Goal: Task Accomplishment & Management: Use online tool/utility

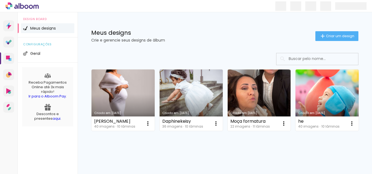
click at [195, 97] on link "Criado em [DATE]" at bounding box center [190, 100] width 63 height 61
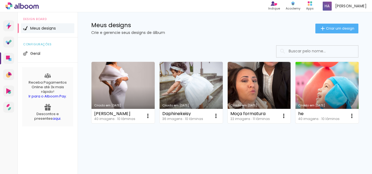
scroll to position [27, 0]
click at [295, 124] on link "Criado em [DATE]" at bounding box center [326, 92] width 63 height 61
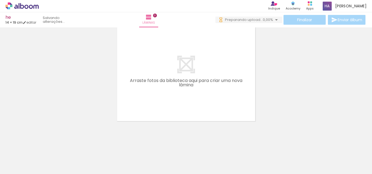
scroll to position [0, 1]
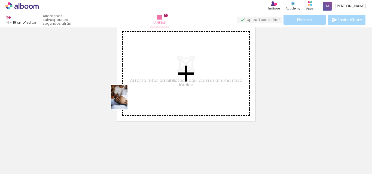
drag, startPoint x: 58, startPoint y: 158, endPoint x: 130, endPoint y: 99, distance: 92.4
click at [130, 99] on quentale-workspace at bounding box center [186, 87] width 372 height 174
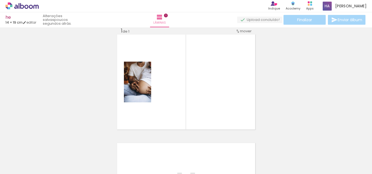
scroll to position [7, 0]
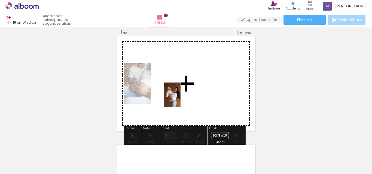
drag, startPoint x: 90, startPoint y: 155, endPoint x: 180, endPoint y: 99, distance: 106.1
click at [180, 99] on quentale-workspace at bounding box center [186, 87] width 372 height 174
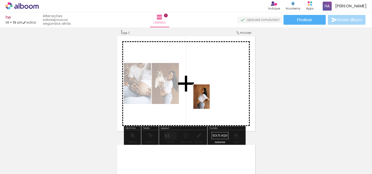
drag, startPoint x: 128, startPoint y: 153, endPoint x: 209, endPoint y: 101, distance: 97.3
click at [209, 101] on quentale-workspace at bounding box center [186, 87] width 372 height 174
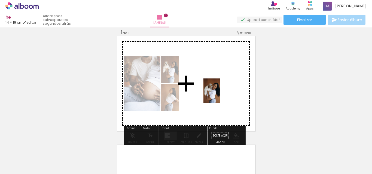
drag, startPoint x: 145, startPoint y: 155, endPoint x: 220, endPoint y: 95, distance: 96.1
click at [220, 95] on quentale-workspace at bounding box center [186, 87] width 372 height 174
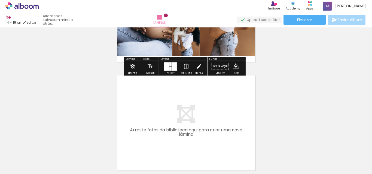
scroll to position [89, 0]
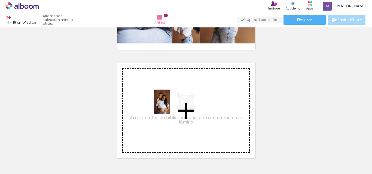
drag, startPoint x: 207, startPoint y: 159, endPoint x: 170, endPoint y: 106, distance: 64.2
click at [170, 106] on quentale-workspace at bounding box center [186, 87] width 372 height 174
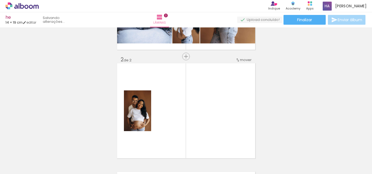
scroll to position [116, 0]
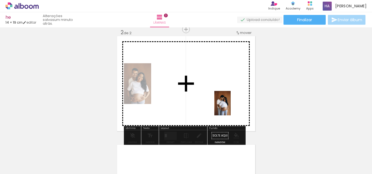
drag, startPoint x: 269, startPoint y: 161, endPoint x: 230, endPoint y: 107, distance: 65.8
click at [230, 107] on quentale-workspace at bounding box center [186, 87] width 372 height 174
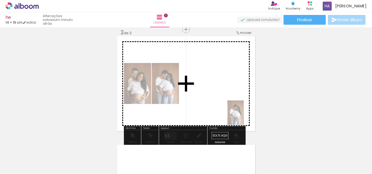
drag, startPoint x: 273, startPoint y: 162, endPoint x: 247, endPoint y: 111, distance: 57.2
click at [236, 107] on quentale-workspace at bounding box center [186, 87] width 372 height 174
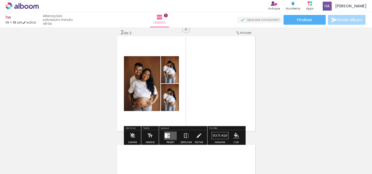
click at [297, 154] on div at bounding box center [297, 156] width 18 height 27
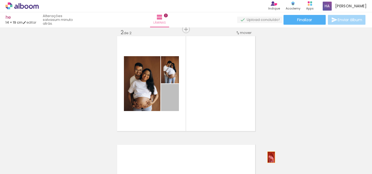
drag, startPoint x: 171, startPoint y: 95, endPoint x: 264, endPoint y: 156, distance: 111.3
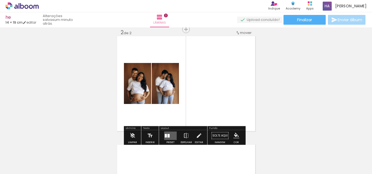
click at [24, 157] on input "Todas as fotos" at bounding box center [15, 158] width 21 height 5
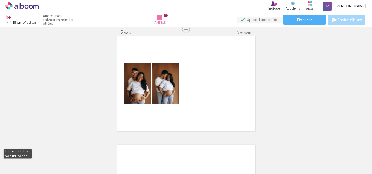
click at [0, 0] on slot "Não utilizadas" at bounding box center [0, 0] width 0 height 0
type input "Não utilizadas"
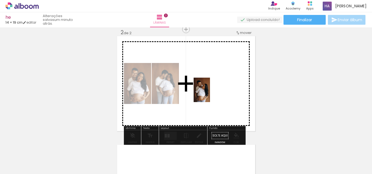
drag, startPoint x: 116, startPoint y: 156, endPoint x: 210, endPoint y: 94, distance: 112.2
click at [210, 94] on quentale-workspace at bounding box center [186, 87] width 372 height 174
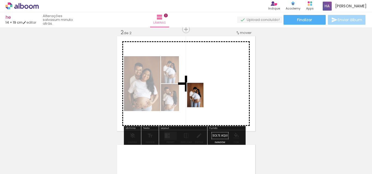
drag, startPoint x: 120, startPoint y: 154, endPoint x: 214, endPoint y: 93, distance: 111.7
click at [214, 93] on quentale-workspace at bounding box center [186, 87] width 372 height 174
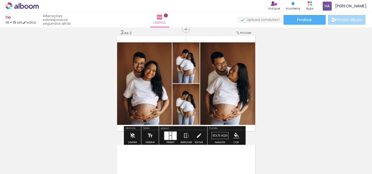
click at [190, 114] on quentale-photo at bounding box center [185, 104] width 27 height 41
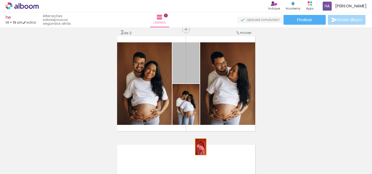
drag, startPoint x: 193, startPoint y: 73, endPoint x: 198, endPoint y: 147, distance: 74.2
click at [198, 147] on quentale-workspace at bounding box center [186, 87] width 372 height 174
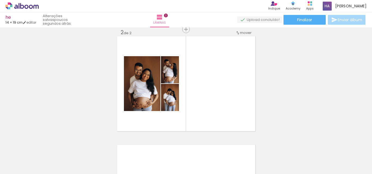
click at [105, 146] on iron-icon at bounding box center [103, 145] width 6 height 6
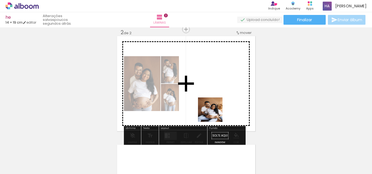
drag, startPoint x: 181, startPoint y: 164, endPoint x: 214, endPoint y: 114, distance: 60.4
click at [214, 114] on quentale-workspace at bounding box center [186, 87] width 372 height 174
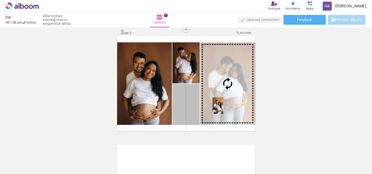
drag, startPoint x: 193, startPoint y: 113, endPoint x: 222, endPoint y: 104, distance: 29.7
click at [0, 0] on slot at bounding box center [0, 0] width 0 height 0
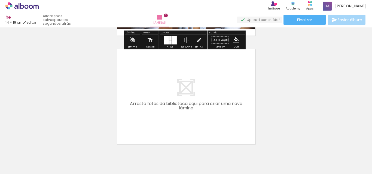
scroll to position [225, 0]
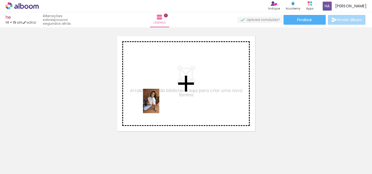
drag, startPoint x: 121, startPoint y: 162, endPoint x: 159, endPoint y: 105, distance: 69.0
click at [159, 105] on quentale-workspace at bounding box center [186, 87] width 372 height 174
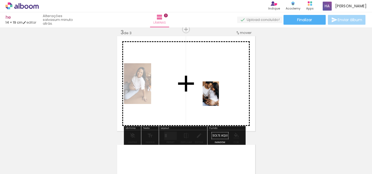
drag, startPoint x: 182, startPoint y: 159, endPoint x: 218, endPoint y: 98, distance: 70.7
click at [221, 96] on quentale-workspace at bounding box center [186, 87] width 372 height 174
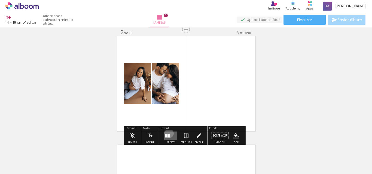
click at [168, 134] on quentale-layouter at bounding box center [170, 136] width 13 height 8
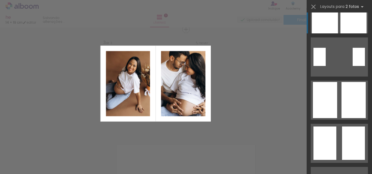
scroll to position [136, 0]
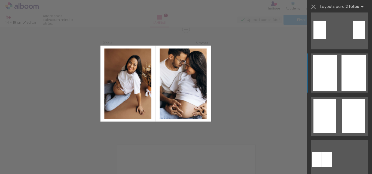
click at [329, 74] on div at bounding box center [325, 73] width 24 height 36
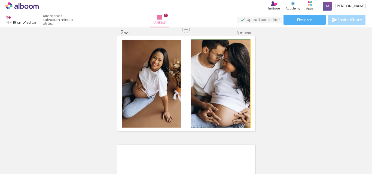
click at [233, 76] on quentale-photo at bounding box center [220, 84] width 59 height 88
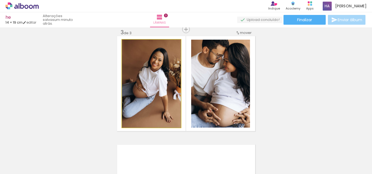
click at [169, 88] on quentale-photo at bounding box center [151, 84] width 59 height 88
click at [124, 71] on quentale-photo at bounding box center [151, 84] width 59 height 88
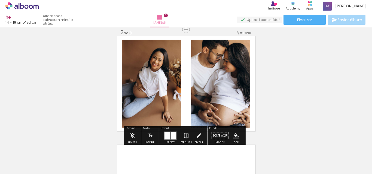
click at [113, 81] on div "Inserir lâmina 1 de 3 Inserir lâmina 2 de 3 Inserir lâmina 3 de 3 O Designbox p…" at bounding box center [186, 23] width 372 height 436
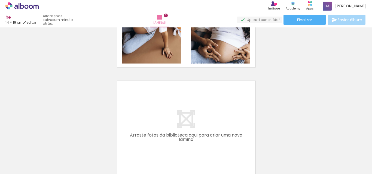
scroll to position [289, 0]
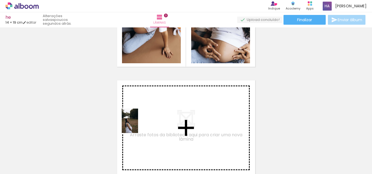
drag, startPoint x: 113, startPoint y: 161, endPoint x: 140, endPoint y: 123, distance: 46.3
click at [140, 123] on quentale-workspace at bounding box center [186, 87] width 372 height 174
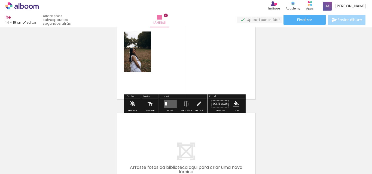
scroll to position [369, 0]
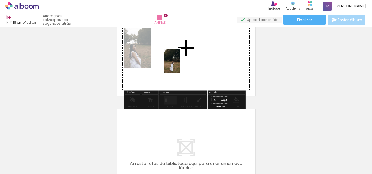
drag, startPoint x: 115, startPoint y: 160, endPoint x: 168, endPoint y: 88, distance: 89.2
click at [180, 64] on quentale-workspace at bounding box center [186, 87] width 372 height 174
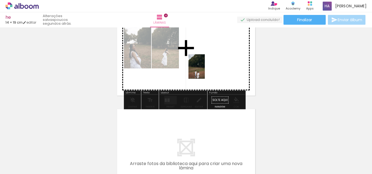
drag, startPoint x: 118, startPoint y: 159, endPoint x: 209, endPoint y: 65, distance: 130.4
click at [209, 65] on quentale-workspace at bounding box center [186, 87] width 372 height 174
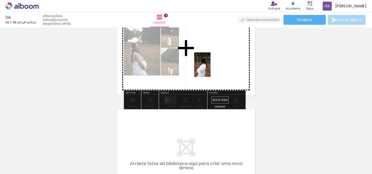
drag, startPoint x: 150, startPoint y: 159, endPoint x: 212, endPoint y: 65, distance: 112.0
click at [212, 65] on quentale-workspace at bounding box center [186, 87] width 372 height 174
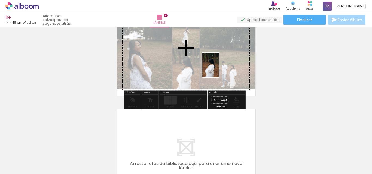
drag, startPoint x: 176, startPoint y: 157, endPoint x: 220, endPoint y: 67, distance: 100.2
click at [220, 67] on quentale-workspace at bounding box center [186, 87] width 372 height 174
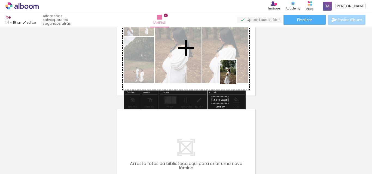
drag, startPoint x: 297, startPoint y: 160, endPoint x: 236, endPoint y: 76, distance: 103.9
click at [236, 76] on quentale-workspace at bounding box center [186, 87] width 372 height 174
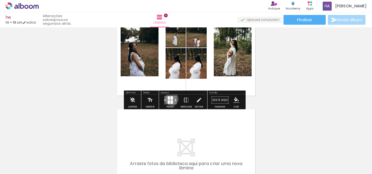
click at [170, 99] on div at bounding box center [171, 98] width 2 height 4
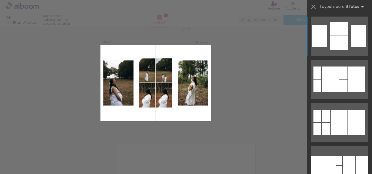
scroll to position [334, 0]
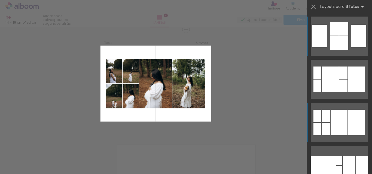
click at [331, 119] on div at bounding box center [338, 123] width 17 height 26
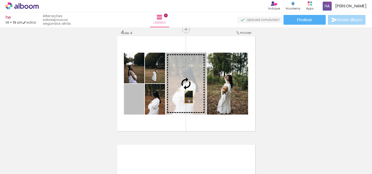
drag, startPoint x: 133, startPoint y: 108, endPoint x: 186, endPoint y: 97, distance: 54.4
click at [0, 0] on slot at bounding box center [0, 0] width 0 height 0
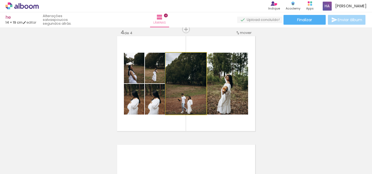
drag, startPoint x: 197, startPoint y: 103, endPoint x: 196, endPoint y: 95, distance: 7.2
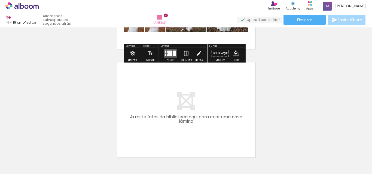
scroll to position [442, 0]
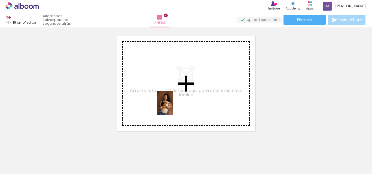
drag, startPoint x: 181, startPoint y: 155, endPoint x: 214, endPoint y: 132, distance: 40.3
click at [172, 96] on quentale-workspace at bounding box center [186, 87] width 372 height 174
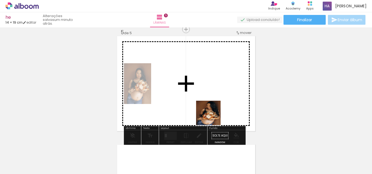
drag, startPoint x: 212, startPoint y: 160, endPoint x: 212, endPoint y: 95, distance: 64.7
click at [212, 95] on quentale-workspace at bounding box center [186, 87] width 372 height 174
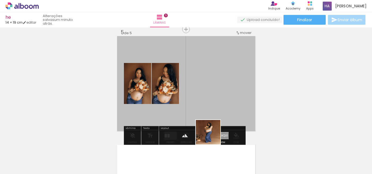
drag, startPoint x: 207, startPoint y: 164, endPoint x: 215, endPoint y: 145, distance: 19.9
click at [218, 102] on quentale-workspace at bounding box center [186, 87] width 372 height 174
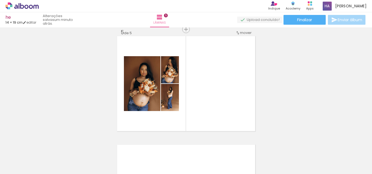
scroll to position [0, 0]
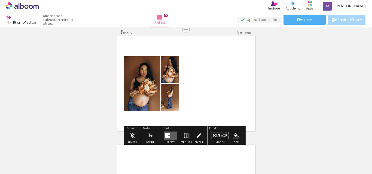
click at [170, 136] on quentale-layouter at bounding box center [170, 136] width 13 height 8
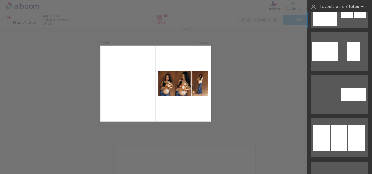
scroll to position [299, 0]
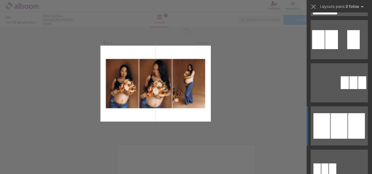
click at [335, 116] on div at bounding box center [338, 126] width 17 height 26
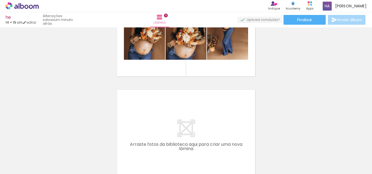
scroll to position [507, 0]
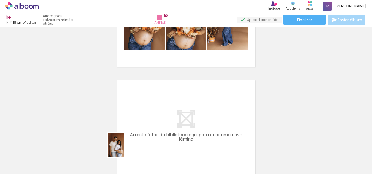
drag, startPoint x: 120, startPoint y: 160, endPoint x: 124, endPoint y: 150, distance: 10.8
click at [124, 150] on div at bounding box center [115, 156] width 18 height 27
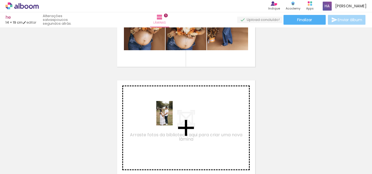
drag, startPoint x: 239, startPoint y: 162, endPoint x: 172, endPoint y: 118, distance: 79.7
click at [172, 118] on quentale-workspace at bounding box center [186, 87] width 372 height 174
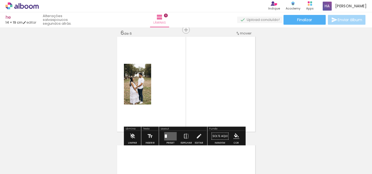
scroll to position [551, 0]
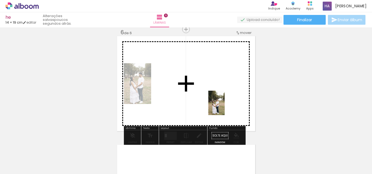
drag, startPoint x: 243, startPoint y: 161, endPoint x: 224, endPoint y: 107, distance: 57.8
click at [224, 107] on quentale-workspace at bounding box center [186, 87] width 372 height 174
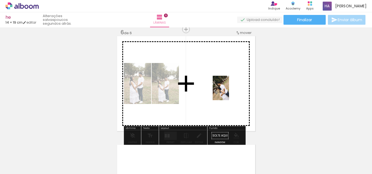
drag, startPoint x: 243, startPoint y: 156, endPoint x: 229, endPoint y: 92, distance: 65.6
click at [229, 92] on quentale-workspace at bounding box center [186, 87] width 372 height 174
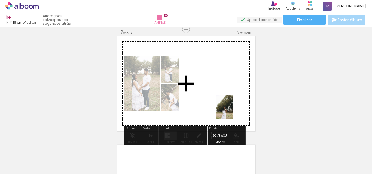
drag, startPoint x: 240, startPoint y: 165, endPoint x: 232, endPoint y: 111, distance: 54.4
click at [232, 111] on quentale-workspace at bounding box center [186, 87] width 372 height 174
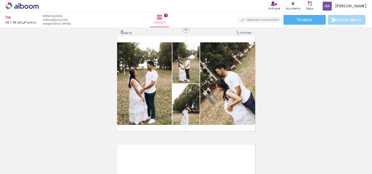
scroll to position [0, 39]
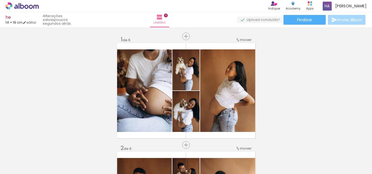
click at [350, 161] on div at bounding box center [359, 156] width 18 height 27
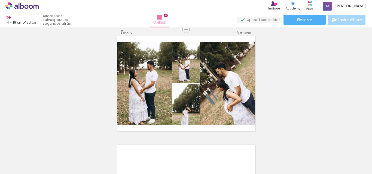
scroll to position [0, 39]
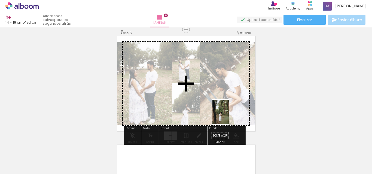
drag, startPoint x: 348, startPoint y: 154, endPoint x: 229, endPoint y: 116, distance: 125.4
click at [229, 116] on quentale-workspace at bounding box center [186, 87] width 372 height 174
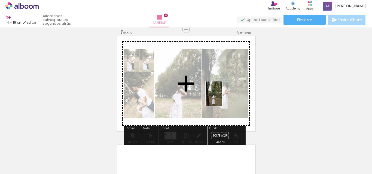
drag, startPoint x: 318, startPoint y: 151, endPoint x: 222, endPoint y: 98, distance: 110.3
click at [222, 98] on quentale-workspace at bounding box center [186, 87] width 372 height 174
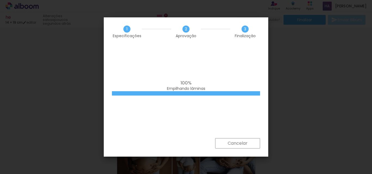
scroll to position [408, 0]
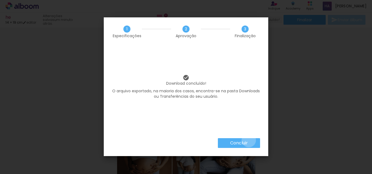
click at [248, 140] on paper-button "Concluir" at bounding box center [239, 143] width 42 height 10
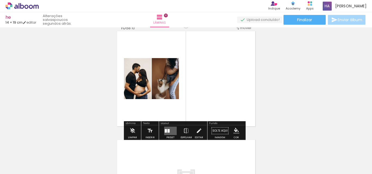
scroll to position [986, 0]
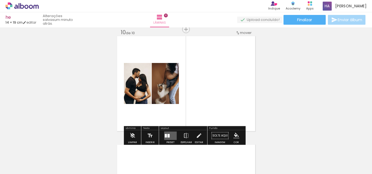
click at [166, 134] on quentale-layouter at bounding box center [170, 136] width 13 height 8
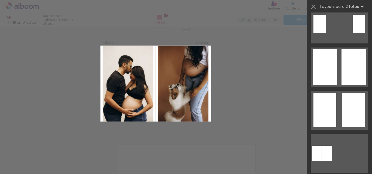
scroll to position [163, 0]
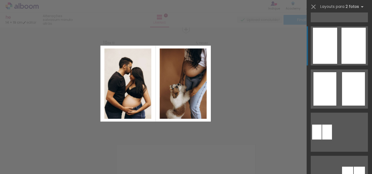
click at [349, 62] on div at bounding box center [353, 46] width 24 height 36
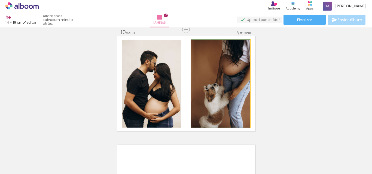
drag, startPoint x: 228, startPoint y: 81, endPoint x: 224, endPoint y: 82, distance: 3.8
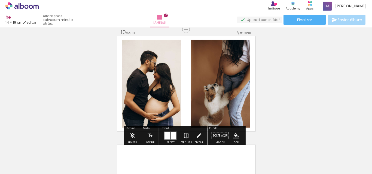
click at [294, 25] on div "he 14 × 19 cm editar um minuto atrás. Lâminas 10 Finalizar Enviar álbum" at bounding box center [186, 13] width 372 height 27
click at [303, 20] on span "Finalizar" at bounding box center [304, 20] width 15 height 4
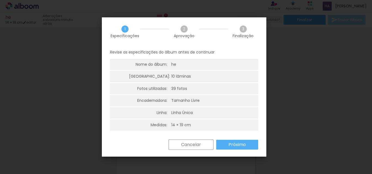
click at [248, 143] on paper-button "Próximo" at bounding box center [237, 145] width 42 height 10
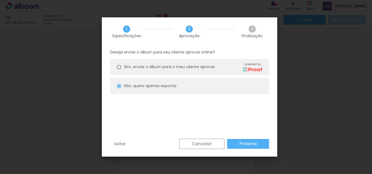
click at [0, 0] on slot "Próximo" at bounding box center [0, 0] width 0 height 0
type input "Baixa"
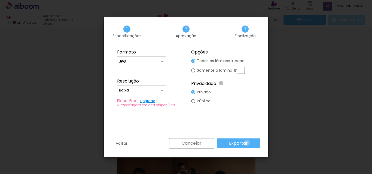
click at [248, 143] on paper-button "Exportar" at bounding box center [238, 144] width 43 height 10
click at [242, 145] on div "Cancelar Exportar" at bounding box center [213, 143] width 94 height 10
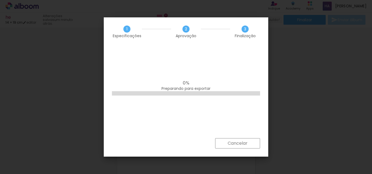
scroll to position [163, 0]
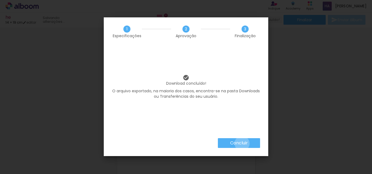
click at [0, 0] on slot "Concluir" at bounding box center [0, 0] width 0 height 0
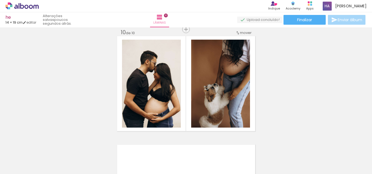
scroll to position [163, 0]
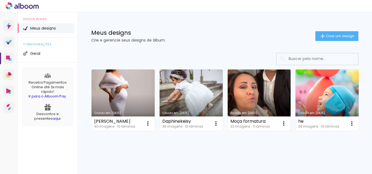
click at [264, 83] on link "Criado em [DATE]" at bounding box center [258, 100] width 63 height 61
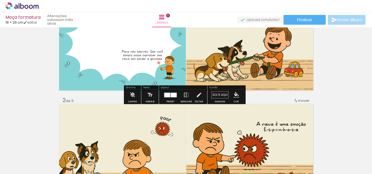
scroll to position [54, 0]
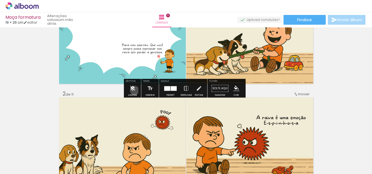
click at [134, 91] on iron-icon at bounding box center [132, 88] width 6 height 11
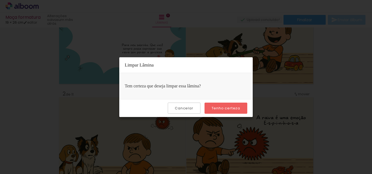
click at [220, 106] on paper-button "Tenho certeza" at bounding box center [225, 108] width 43 height 11
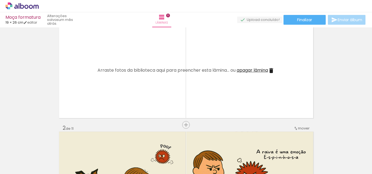
scroll to position [0, 0]
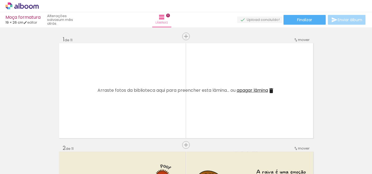
click at [271, 91] on iron-icon at bounding box center [271, 91] width 7 height 7
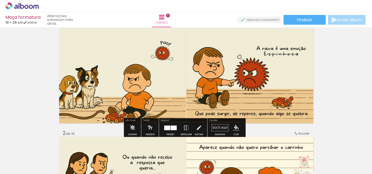
scroll to position [27, 0]
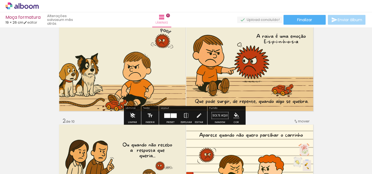
click at [135, 115] on iron-icon at bounding box center [132, 115] width 6 height 11
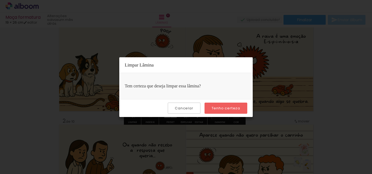
click at [0, 0] on slot "Tenho certeza" at bounding box center [0, 0] width 0 height 0
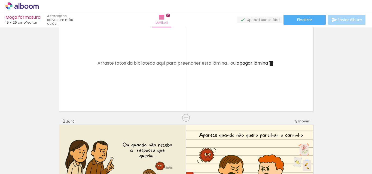
click at [272, 62] on iron-icon at bounding box center [271, 63] width 7 height 7
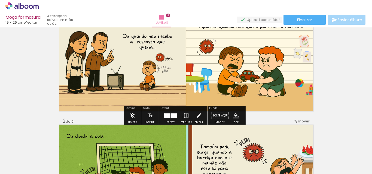
click at [133, 118] on iron-icon at bounding box center [132, 115] width 6 height 11
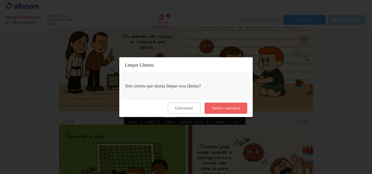
click at [0, 0] on slot "Tenho certeza" at bounding box center [0, 0] width 0 height 0
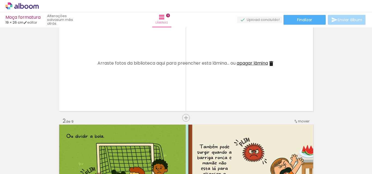
click at [270, 65] on iron-icon at bounding box center [271, 63] width 7 height 7
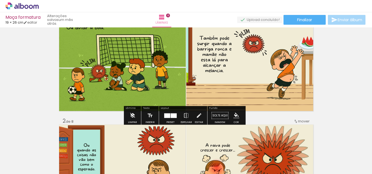
click at [131, 116] on iron-icon at bounding box center [132, 115] width 6 height 11
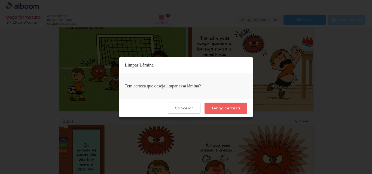
click at [0, 0] on slot "Tenho certeza" at bounding box center [0, 0] width 0 height 0
click at [0, 0] on slot "Cancelar" at bounding box center [0, 0] width 0 height 0
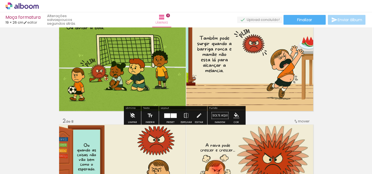
click at [137, 116] on paper-button "Limpar" at bounding box center [132, 117] width 12 height 14
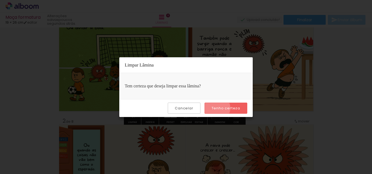
click at [0, 0] on slot "Tenho certeza" at bounding box center [0, 0] width 0 height 0
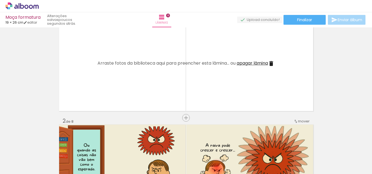
click at [271, 63] on iron-icon at bounding box center [271, 63] width 7 height 7
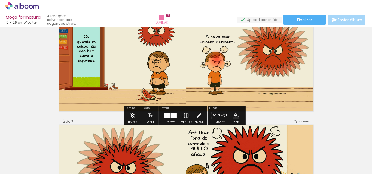
click at [134, 117] on iron-icon at bounding box center [132, 115] width 6 height 11
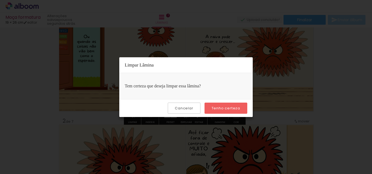
click at [0, 0] on slot "Tenho certeza" at bounding box center [0, 0] width 0 height 0
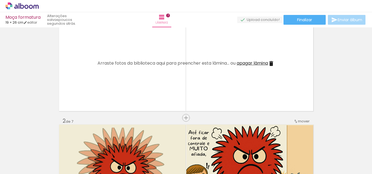
click at [270, 61] on iron-icon at bounding box center [271, 63] width 7 height 7
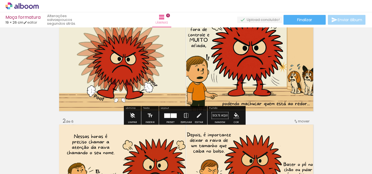
click at [132, 118] on iron-icon at bounding box center [132, 115] width 6 height 11
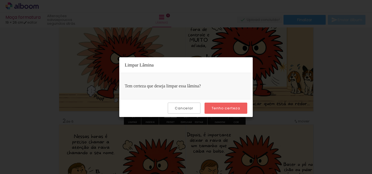
click at [0, 0] on slot "Tenho certeza" at bounding box center [0, 0] width 0 height 0
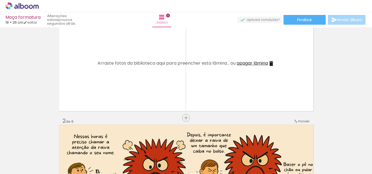
click at [270, 63] on iron-icon at bounding box center [271, 63] width 7 height 7
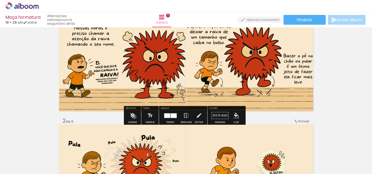
drag, startPoint x: 134, startPoint y: 117, endPoint x: 138, endPoint y: 115, distance: 4.4
click at [134, 117] on iron-icon at bounding box center [132, 115] width 6 height 11
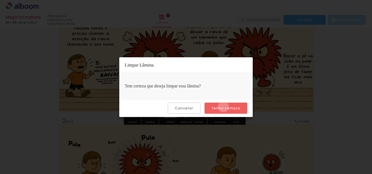
click at [0, 0] on slot "Tenho certeza" at bounding box center [0, 0] width 0 height 0
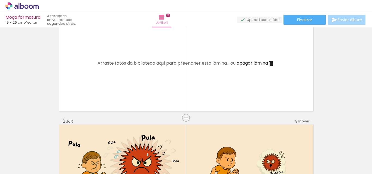
click at [269, 64] on iron-icon at bounding box center [271, 63] width 7 height 7
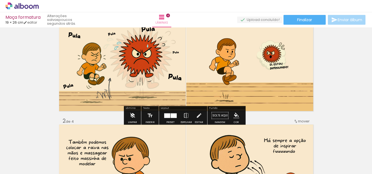
click at [134, 117] on iron-icon at bounding box center [132, 115] width 6 height 11
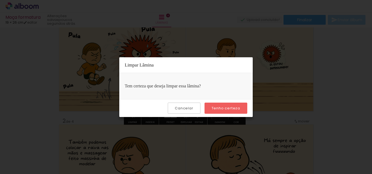
click at [0, 0] on slot "Tenho certeza" at bounding box center [0, 0] width 0 height 0
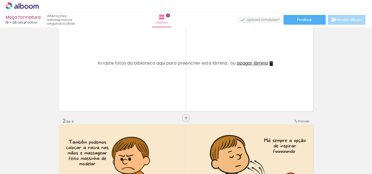
click at [271, 62] on iron-icon at bounding box center [271, 63] width 7 height 7
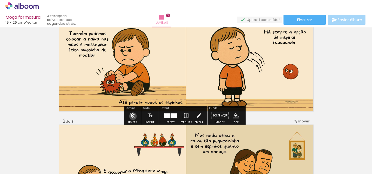
click at [133, 116] on iron-icon at bounding box center [132, 115] width 6 height 11
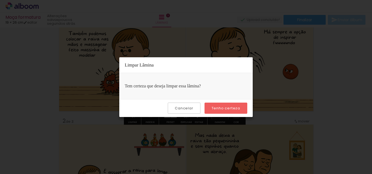
click at [0, 0] on slot "Tenho certeza" at bounding box center [0, 0] width 0 height 0
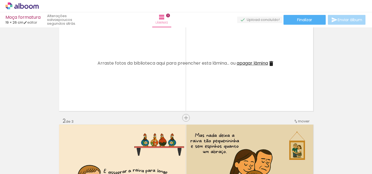
click at [272, 63] on iron-icon at bounding box center [271, 63] width 7 height 7
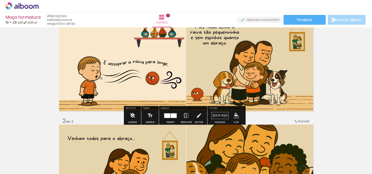
click at [131, 118] on iron-icon at bounding box center [132, 115] width 6 height 11
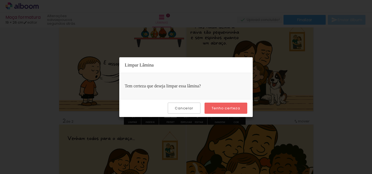
click at [0, 0] on slot "Tenho certeza" at bounding box center [0, 0] width 0 height 0
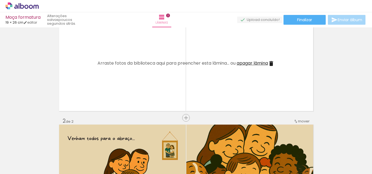
click at [272, 63] on iron-icon at bounding box center [271, 63] width 7 height 7
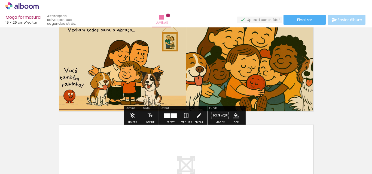
click at [133, 116] on iron-icon at bounding box center [132, 115] width 6 height 11
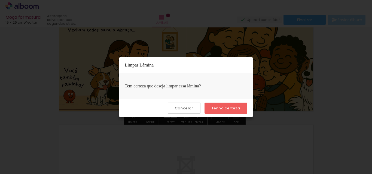
click at [0, 0] on slot "Tenho certeza" at bounding box center [0, 0] width 0 height 0
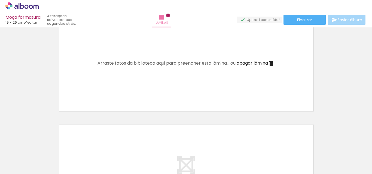
click at [271, 63] on iron-icon at bounding box center [271, 63] width 7 height 7
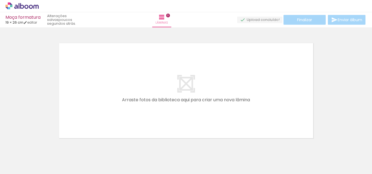
click at [45, 148] on paper-icon-button at bounding box center [42, 145] width 7 height 7
click at [44, 145] on iron-icon at bounding box center [43, 145] width 6 height 6
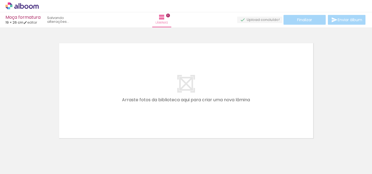
click at [44, 145] on iron-icon at bounding box center [43, 145] width 6 height 6
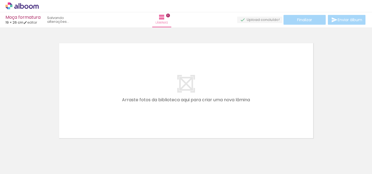
click at [44, 145] on iron-icon at bounding box center [43, 145] width 6 height 6
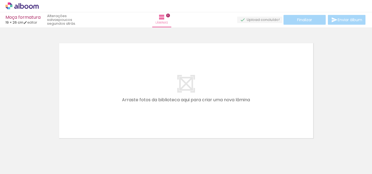
click at [44, 145] on iron-icon at bounding box center [43, 145] width 6 height 6
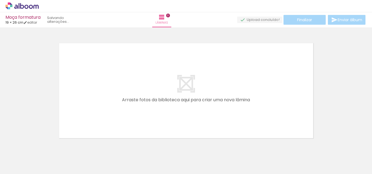
click at [44, 145] on iron-icon at bounding box center [43, 145] width 6 height 6
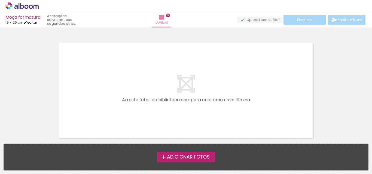
click at [35, 23] on link "editar" at bounding box center [30, 22] width 14 height 5
type input "1"
type input "19,5"
type input "52"
type input "0"
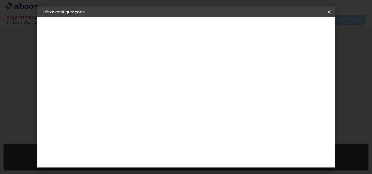
scroll to position [0, 0]
click at [222, 162] on div "52" at bounding box center [219, 164] width 21 height 8
drag, startPoint x: 223, startPoint y: 163, endPoint x: 215, endPoint y: 163, distance: 7.9
click at [215, 163] on div "52" at bounding box center [219, 164] width 21 height 8
drag, startPoint x: 218, startPoint y: 161, endPoint x: 225, endPoint y: 161, distance: 7.1
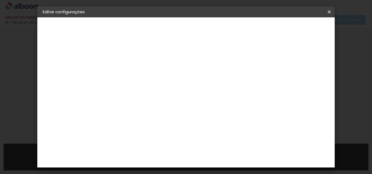
click at [225, 161] on div "52" at bounding box center [219, 164] width 21 height 8
type input "28"
type paper-input "28"
click at [209, 31] on span "Salvar configurações" at bounding box center [195, 31] width 28 height 8
click at [209, 30] on span "Salvar configurações" at bounding box center [195, 31] width 28 height 8
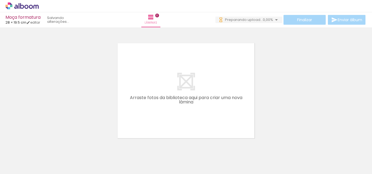
click at [23, 156] on input "Todas as fotos" at bounding box center [15, 158] width 21 height 5
click at [0, 0] on slot "Não utilizadas" at bounding box center [0, 0] width 0 height 0
type input "Não utilizadas"
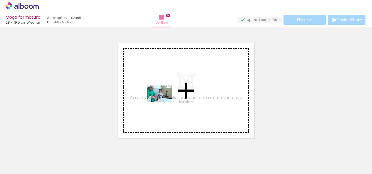
drag, startPoint x: 178, startPoint y: 155, endPoint x: 163, endPoint y: 102, distance: 54.6
click at [163, 102] on quentale-workspace at bounding box center [186, 87] width 372 height 174
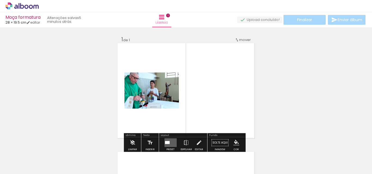
scroll to position [7, 0]
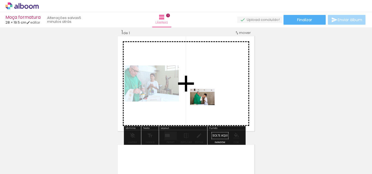
drag, startPoint x: 187, startPoint y: 149, endPoint x: 210, endPoint y: 100, distance: 54.3
click at [210, 100] on quentale-workspace at bounding box center [186, 87] width 372 height 174
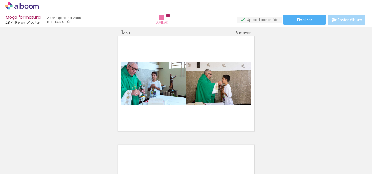
scroll to position [0, 197]
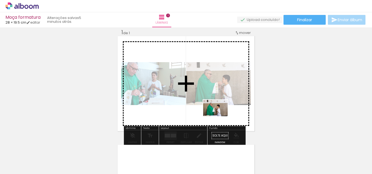
drag, startPoint x: 193, startPoint y: 162, endPoint x: 219, endPoint y: 116, distance: 52.9
click at [219, 116] on quentale-workspace at bounding box center [186, 87] width 372 height 174
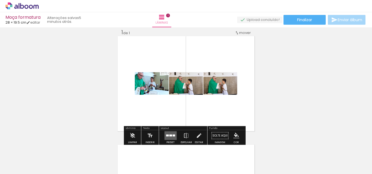
click at [171, 132] on quentale-layouter at bounding box center [170, 136] width 12 height 9
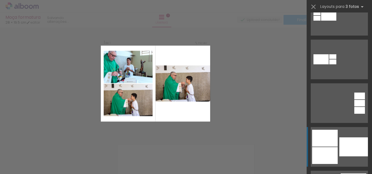
scroll to position [136, 0]
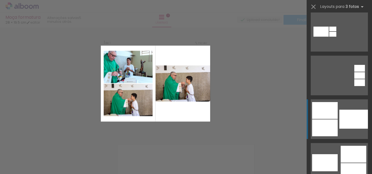
click at [324, 123] on div at bounding box center [325, 128] width 26 height 17
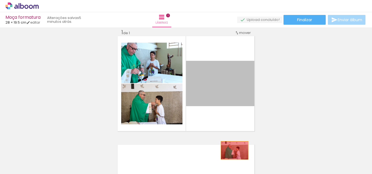
drag, startPoint x: 229, startPoint y: 91, endPoint x: 232, endPoint y: 151, distance: 60.2
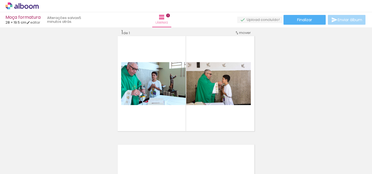
scroll to position [0, 0]
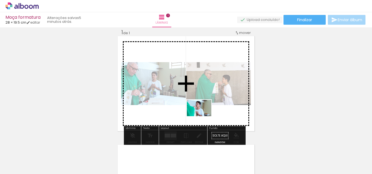
drag, startPoint x: 209, startPoint y: 162, endPoint x: 203, endPoint y: 112, distance: 49.9
click at [203, 112] on quentale-workspace at bounding box center [186, 87] width 372 height 174
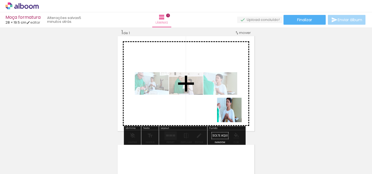
drag, startPoint x: 244, startPoint y: 160, endPoint x: 233, endPoint y: 109, distance: 51.5
click at [233, 109] on quentale-workspace at bounding box center [186, 87] width 372 height 174
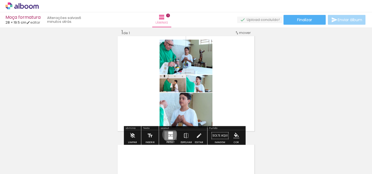
click at [168, 135] on quentale-layouter at bounding box center [170, 136] width 12 height 9
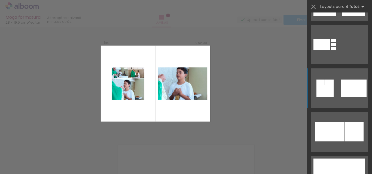
scroll to position [435, 0]
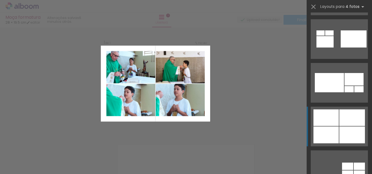
click at [354, 125] on div at bounding box center [352, 118] width 26 height 17
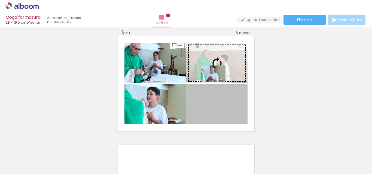
drag, startPoint x: 203, startPoint y: 115, endPoint x: 211, endPoint y: 74, distance: 41.5
click at [0, 0] on slot at bounding box center [0, 0] width 0 height 0
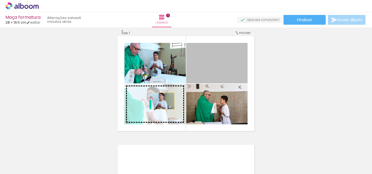
drag, startPoint x: 210, startPoint y: 66, endPoint x: 160, endPoint y: 101, distance: 61.3
click at [0, 0] on slot at bounding box center [0, 0] width 0 height 0
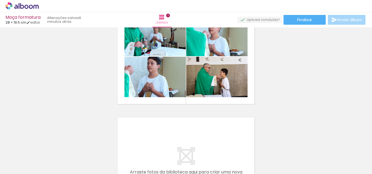
scroll to position [7, 0]
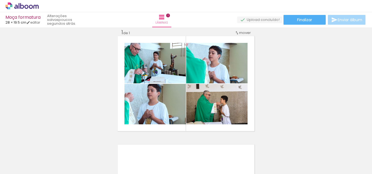
click at [231, 146] on iron-icon at bounding box center [230, 145] width 6 height 6
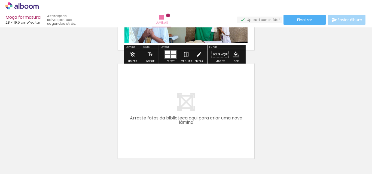
scroll to position [89, 0]
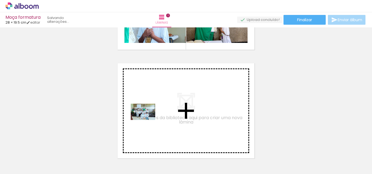
drag, startPoint x: 90, startPoint y: 152, endPoint x: 147, endPoint y: 120, distance: 65.1
click at [147, 120] on quentale-workspace at bounding box center [186, 87] width 372 height 174
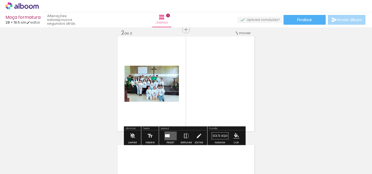
scroll to position [116, 0]
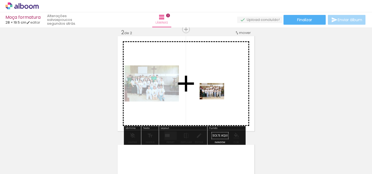
drag, startPoint x: 121, startPoint y: 161, endPoint x: 216, endPoint y: 99, distance: 112.8
click at [216, 99] on quentale-workspace at bounding box center [186, 87] width 372 height 174
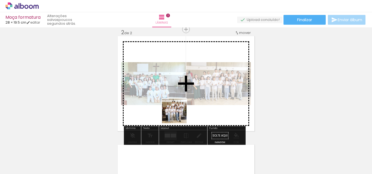
drag, startPoint x: 151, startPoint y: 156, endPoint x: 182, endPoint y: 105, distance: 59.6
click at [182, 105] on quentale-workspace at bounding box center [186, 87] width 372 height 174
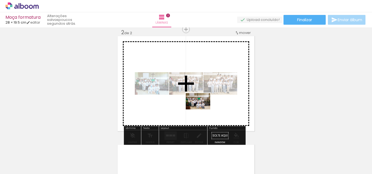
drag, startPoint x: 177, startPoint y: 160, endPoint x: 202, endPoint y: 109, distance: 56.9
click at [202, 109] on quentale-workspace at bounding box center [186, 87] width 372 height 174
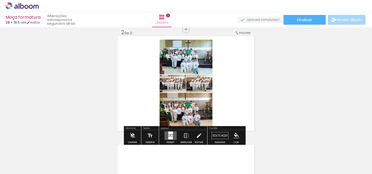
click at [170, 135] on div at bounding box center [171, 135] width 2 height 1
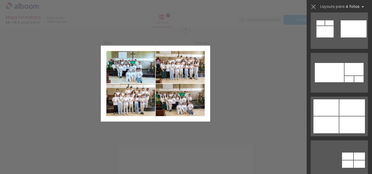
scroll to position [462, 0]
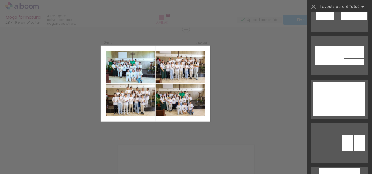
click at [339, 98] on div at bounding box center [352, 90] width 26 height 17
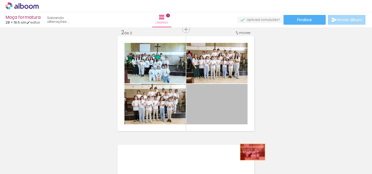
drag, startPoint x: 228, startPoint y: 104, endPoint x: 249, endPoint y: 152, distance: 52.3
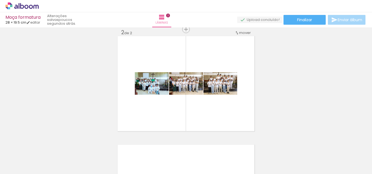
scroll to position [0, 3]
click at [163, 146] on iron-icon at bounding box center [162, 145] width 6 height 6
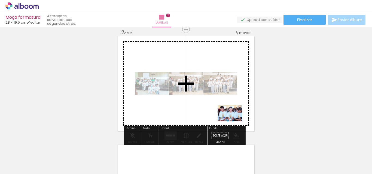
drag, startPoint x: 297, startPoint y: 157, endPoint x: 234, endPoint y: 122, distance: 72.3
click at [234, 122] on quentale-workspace at bounding box center [186, 87] width 372 height 174
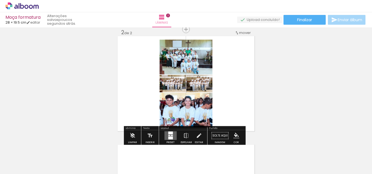
click at [170, 135] on quentale-layouter at bounding box center [170, 136] width 12 height 9
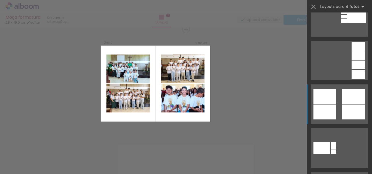
scroll to position [245, 0]
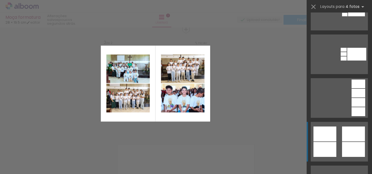
click at [347, 130] on div at bounding box center [353, 134] width 23 height 15
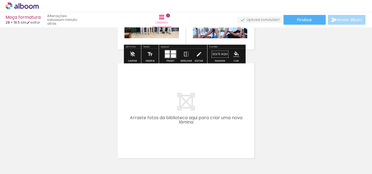
scroll to position [225, 0]
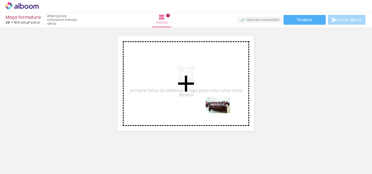
drag, startPoint x: 245, startPoint y: 164, endPoint x: 216, endPoint y: 104, distance: 66.3
click at [216, 104] on quentale-workspace at bounding box center [186, 87] width 372 height 174
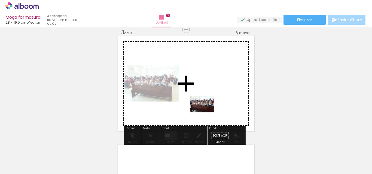
drag, startPoint x: 174, startPoint y: 157, endPoint x: 210, endPoint y: 107, distance: 61.4
click at [210, 107] on quentale-workspace at bounding box center [186, 87] width 372 height 174
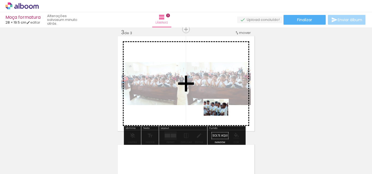
drag, startPoint x: 238, startPoint y: 164, endPoint x: 219, endPoint y: 115, distance: 52.6
click at [219, 115] on quentale-workspace at bounding box center [186, 87] width 372 height 174
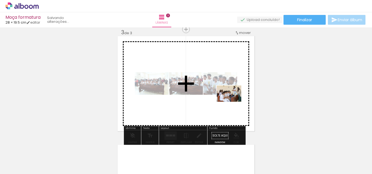
drag, startPoint x: 273, startPoint y: 162, endPoint x: 247, endPoint y: 118, distance: 51.1
click at [228, 96] on quentale-workspace at bounding box center [186, 87] width 372 height 174
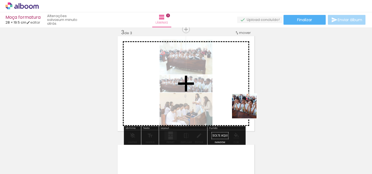
drag, startPoint x: 275, startPoint y: 158, endPoint x: 248, endPoint y: 109, distance: 56.4
click at [248, 109] on quentale-workspace at bounding box center [186, 87] width 372 height 174
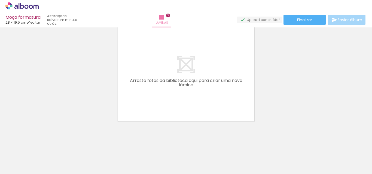
scroll to position [0, 219]
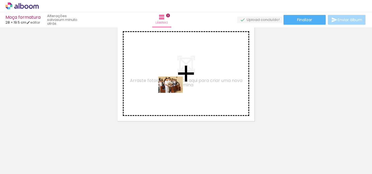
drag, startPoint x: 175, startPoint y: 135, endPoint x: 174, endPoint y: 93, distance: 42.2
click at [174, 93] on quentale-workspace at bounding box center [186, 87] width 372 height 174
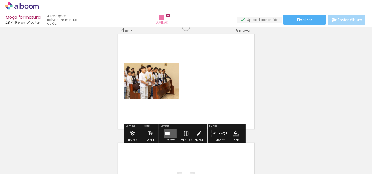
scroll to position [334, 0]
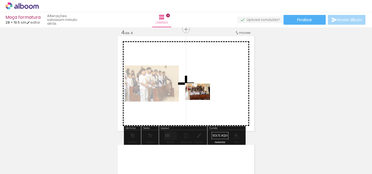
drag, startPoint x: 202, startPoint y: 156, endPoint x: 202, endPoint y: 100, distance: 56.6
click at [202, 100] on quentale-workspace at bounding box center [186, 87] width 372 height 174
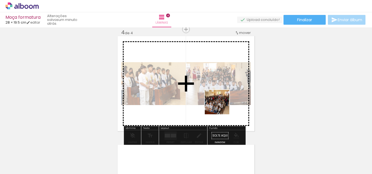
drag, startPoint x: 227, startPoint y: 159, endPoint x: 220, endPoint y: 101, distance: 58.3
click at [220, 101] on quentale-workspace at bounding box center [186, 87] width 372 height 174
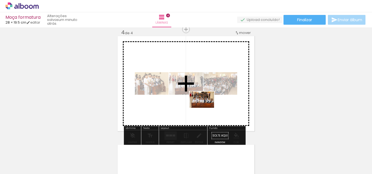
drag, startPoint x: 198, startPoint y: 156, endPoint x: 206, endPoint y: 108, distance: 48.5
click at [206, 108] on quentale-workspace at bounding box center [186, 87] width 372 height 174
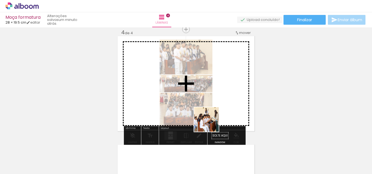
drag, startPoint x: 169, startPoint y: 162, endPoint x: 222, endPoint y: 113, distance: 71.8
click at [222, 113] on quentale-workspace at bounding box center [186, 87] width 372 height 174
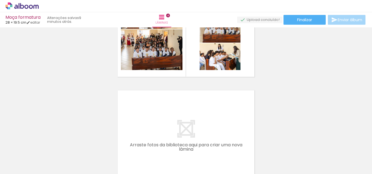
scroll to position [415, 0]
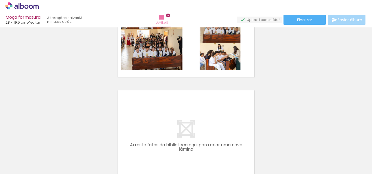
scroll to position [442, 0]
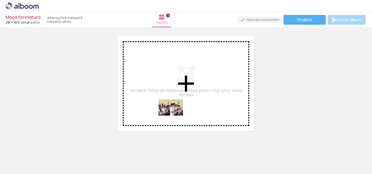
drag, startPoint x: 187, startPoint y: 160, endPoint x: 172, endPoint y: 107, distance: 55.0
click at [172, 107] on quentale-workspace at bounding box center [186, 87] width 372 height 174
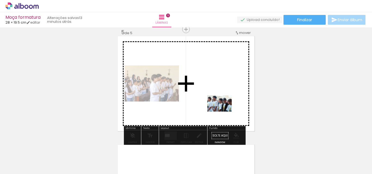
drag, startPoint x: 197, startPoint y: 161, endPoint x: 223, endPoint y: 109, distance: 57.5
click at [226, 108] on quentale-workspace at bounding box center [186, 87] width 372 height 174
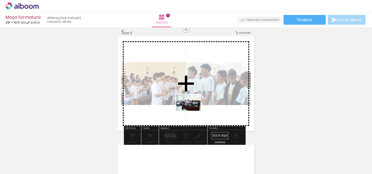
drag, startPoint x: 190, startPoint y: 162, endPoint x: 192, endPoint y: 111, distance: 50.6
click at [192, 111] on quentale-workspace at bounding box center [186, 87] width 372 height 174
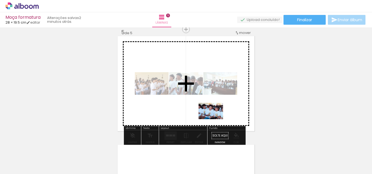
drag, startPoint x: 218, startPoint y: 162, endPoint x: 215, endPoint y: 119, distance: 42.9
click at [215, 119] on quentale-workspace at bounding box center [186, 87] width 372 height 174
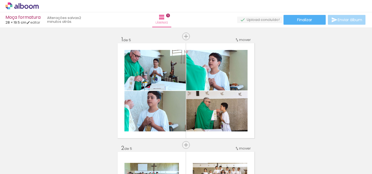
click at [0, 0] on div "Confirmar Cancelar" at bounding box center [0, 0] width 0 height 0
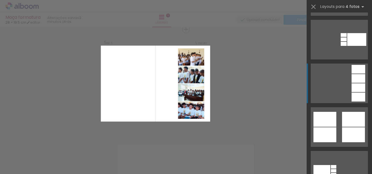
scroll to position [272, 0]
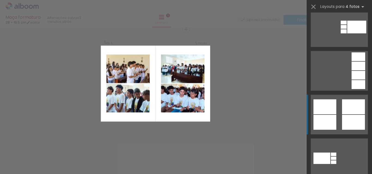
click at [345, 107] on div at bounding box center [353, 107] width 23 height 15
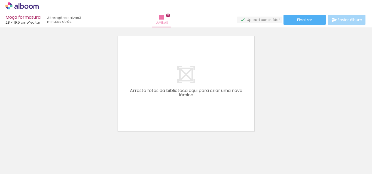
scroll to position [0, 72]
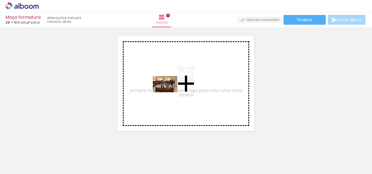
drag, startPoint x: 228, startPoint y: 157, endPoint x: 169, endPoint y: 92, distance: 87.6
click at [169, 92] on quentale-workspace at bounding box center [186, 87] width 372 height 174
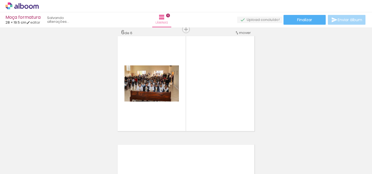
scroll to position [551, 0]
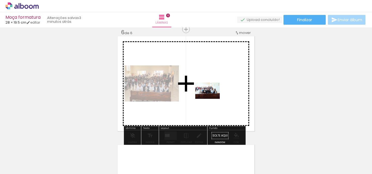
drag, startPoint x: 234, startPoint y: 158, endPoint x: 211, endPoint y: 99, distance: 63.3
click at [211, 99] on quentale-workspace at bounding box center [186, 87] width 372 height 174
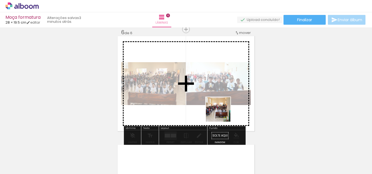
drag, startPoint x: 230, startPoint y: 161, endPoint x: 218, endPoint y: 96, distance: 66.2
click at [218, 96] on quentale-workspace at bounding box center [186, 87] width 372 height 174
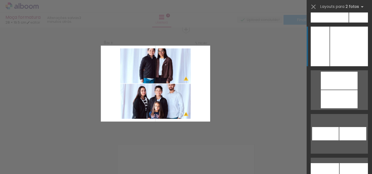
scroll to position [2591, 0]
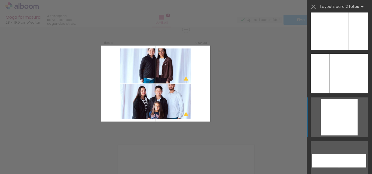
click at [333, 104] on div at bounding box center [338, 108] width 37 height 18
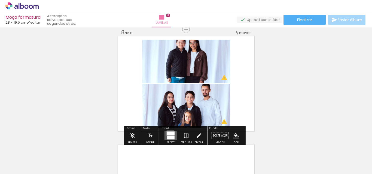
click at [169, 133] on div at bounding box center [170, 134] width 8 height 4
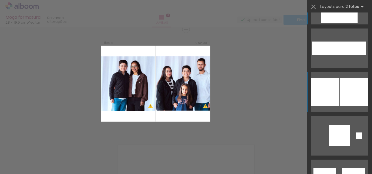
scroll to position [2699, 0]
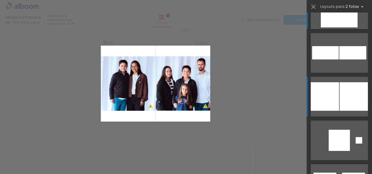
click at [342, 106] on div at bounding box center [353, 96] width 28 height 29
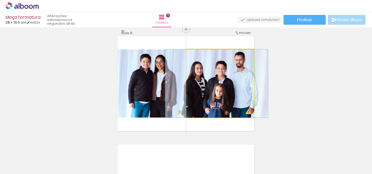
drag, startPoint x: 240, startPoint y: 101, endPoint x: 237, endPoint y: 101, distance: 3.5
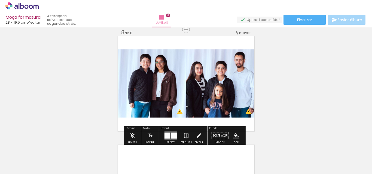
click at [166, 90] on quentale-photo at bounding box center [152, 84] width 68 height 68
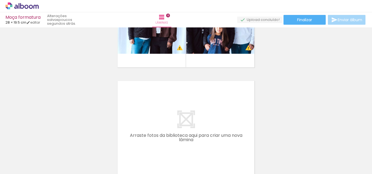
scroll to position [850, 0]
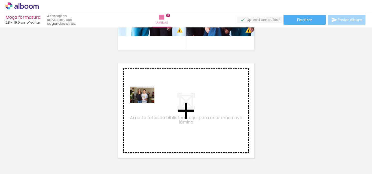
drag, startPoint x: 60, startPoint y: 161, endPoint x: 148, endPoint y: 102, distance: 105.7
click at [148, 102] on quentale-workspace at bounding box center [186, 87] width 372 height 174
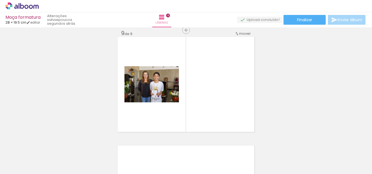
scroll to position [878, 0]
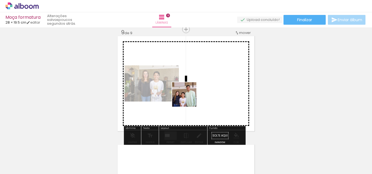
drag, startPoint x: 53, startPoint y: 162, endPoint x: 191, endPoint y: 98, distance: 152.2
click at [191, 98] on quentale-workspace at bounding box center [186, 87] width 372 height 174
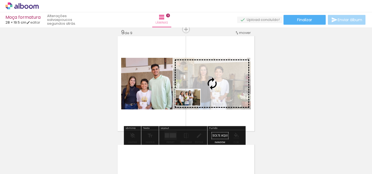
drag, startPoint x: 58, startPoint y: 155, endPoint x: 192, endPoint y: 106, distance: 142.3
click at [192, 106] on quentale-workspace at bounding box center [186, 87] width 372 height 174
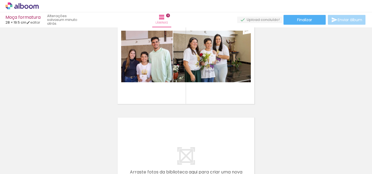
scroll to position [932, 0]
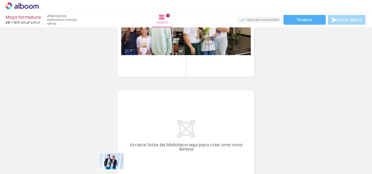
drag, startPoint x: 118, startPoint y: 159, endPoint x: 116, endPoint y: 170, distance: 10.7
click at [116, 165] on iron-image at bounding box center [115, 155] width 28 height 19
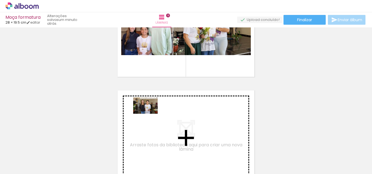
drag, startPoint x: 62, startPoint y: 159, endPoint x: 150, endPoint y: 114, distance: 98.7
click at [150, 114] on quentale-workspace at bounding box center [186, 87] width 372 height 174
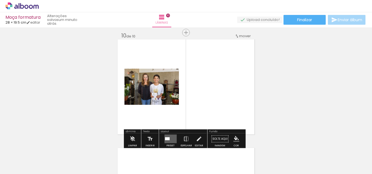
scroll to position [986, 0]
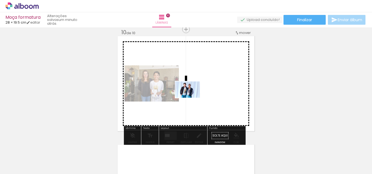
drag, startPoint x: 80, startPoint y: 162, endPoint x: 196, endPoint y: 95, distance: 134.7
click at [196, 95] on quentale-workspace at bounding box center [186, 87] width 372 height 174
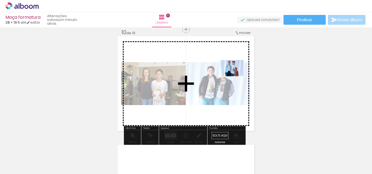
drag, startPoint x: 92, startPoint y: 154, endPoint x: 236, endPoint y: 76, distance: 163.6
click at [236, 76] on quentale-workspace at bounding box center [186, 87] width 372 height 174
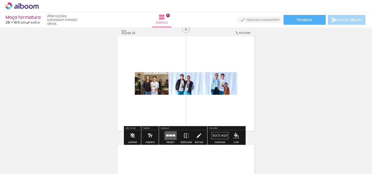
click at [169, 137] on div at bounding box center [170, 136] width 3 height 2
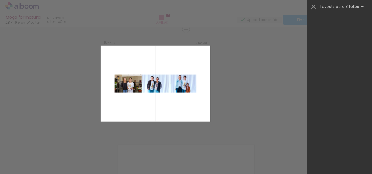
scroll to position [0, 0]
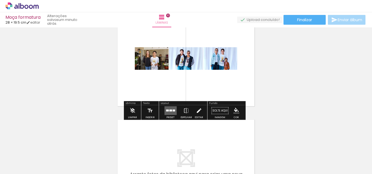
scroll to position [1014, 0]
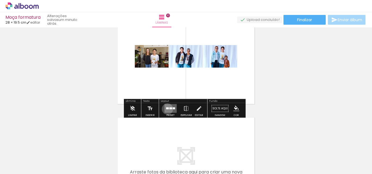
click at [166, 109] on div at bounding box center [167, 109] width 3 height 2
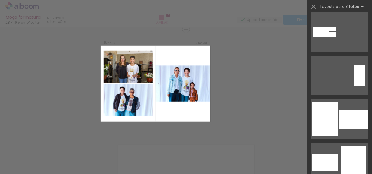
scroll to position [190, 0]
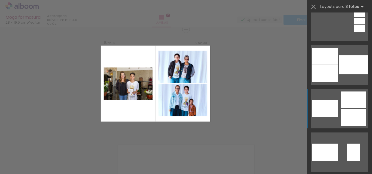
click at [346, 100] on div at bounding box center [353, 100] width 26 height 17
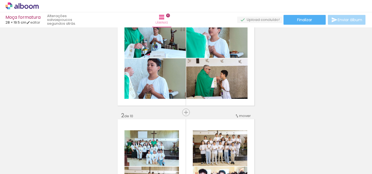
scroll to position [0, 0]
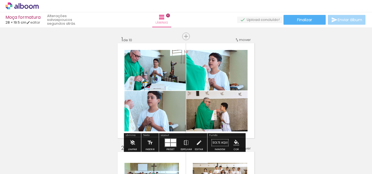
click at [168, 79] on quentale-photo at bounding box center [154, 70] width 61 height 41
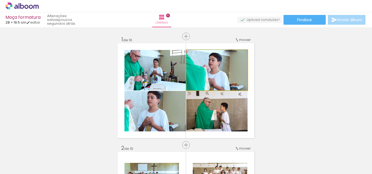
click at [204, 80] on quentale-photo at bounding box center [216, 70] width 61 height 41
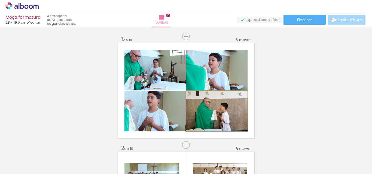
click at [205, 109] on quentale-photo at bounding box center [216, 111] width 61 height 41
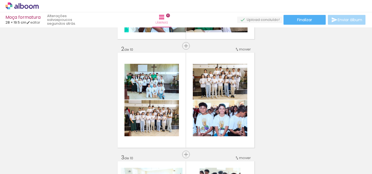
scroll to position [82, 0]
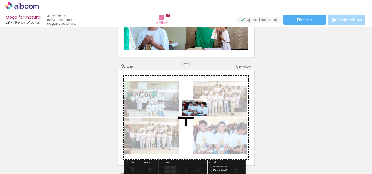
drag, startPoint x: 64, startPoint y: 154, endPoint x: 198, endPoint y: 116, distance: 139.2
click at [198, 116] on quentale-workspace at bounding box center [186, 87] width 372 height 174
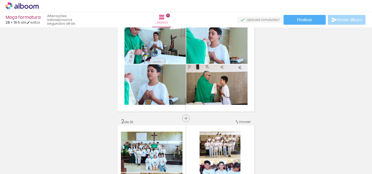
scroll to position [0, 0]
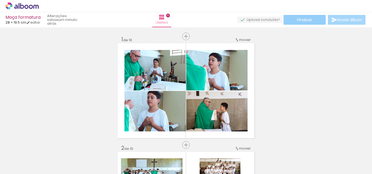
click at [297, 18] on span "Finalizar" at bounding box center [304, 20] width 15 height 4
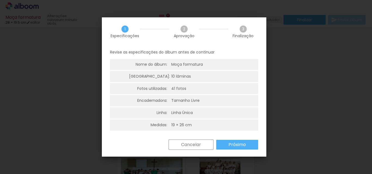
click at [0, 0] on slot "Próximo" at bounding box center [0, 0] width 0 height 0
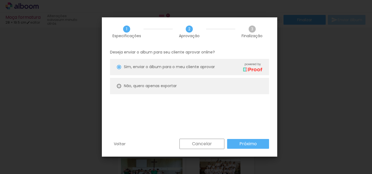
click at [117, 86] on div at bounding box center [119, 86] width 4 height 4
type paper-radio-button "on"
click at [0, 0] on slot "Próximo" at bounding box center [0, 0] width 0 height 0
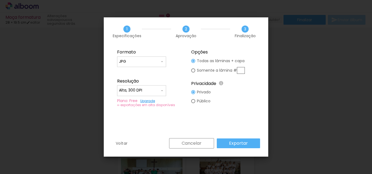
click at [149, 89] on input "Alta, 300 DPI" at bounding box center [139, 90] width 41 height 5
click at [135, 98] on paper-item "Baixa" at bounding box center [141, 100] width 49 height 11
type input "Baixa"
click at [0, 0] on slot "Exportar" at bounding box center [0, 0] width 0 height 0
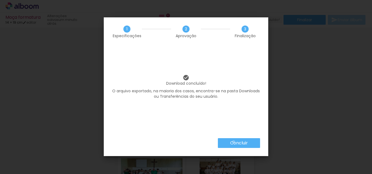
click at [0, 0] on slot "Concluir" at bounding box center [0, 0] width 0 height 0
